Goal: Transaction & Acquisition: Purchase product/service

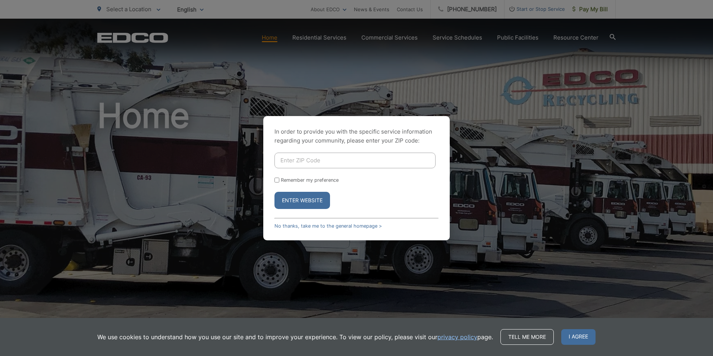
click at [301, 155] on input "Enter ZIP Code" at bounding box center [354, 160] width 161 height 16
click at [307, 196] on button "Enter Website" at bounding box center [302, 200] width 56 height 17
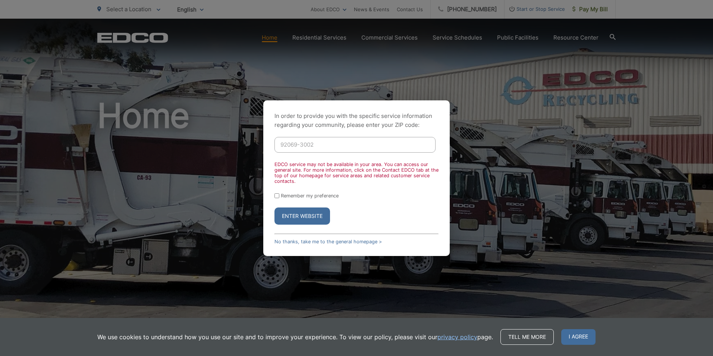
click at [323, 144] on input "92069-3002" at bounding box center [354, 145] width 161 height 16
type input "92069"
click at [320, 214] on button "Enter Website" at bounding box center [302, 215] width 56 height 17
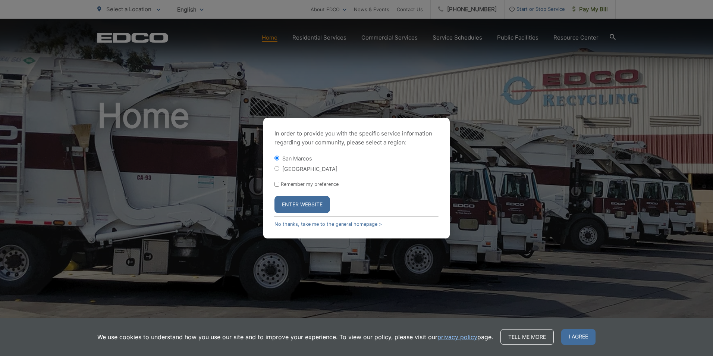
click at [319, 202] on button "Enter Website" at bounding box center [302, 204] width 56 height 17
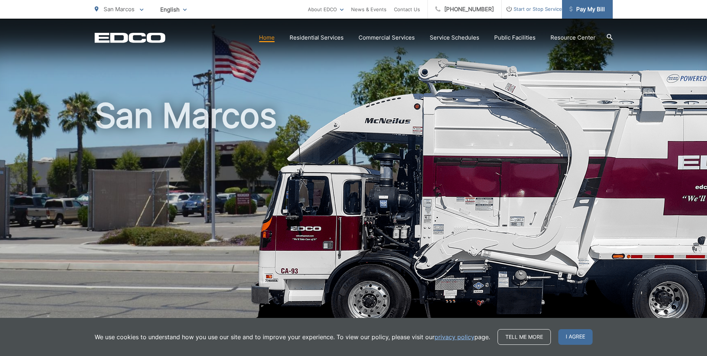
click at [597, 7] on span "Pay My Bill" at bounding box center [587, 9] width 35 height 9
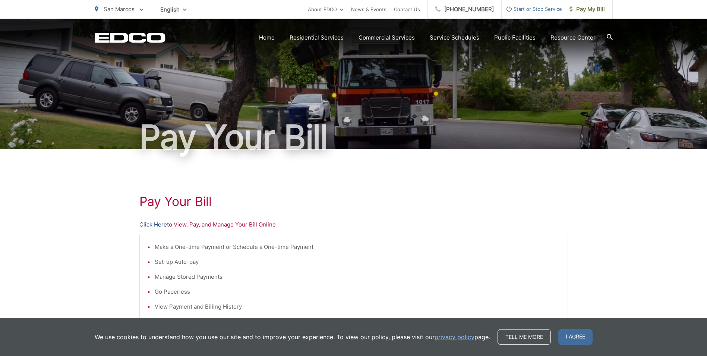
click at [149, 227] on link "Click Here" at bounding box center [153, 224] width 28 height 9
